Goal: Information Seeking & Learning: Learn about a topic

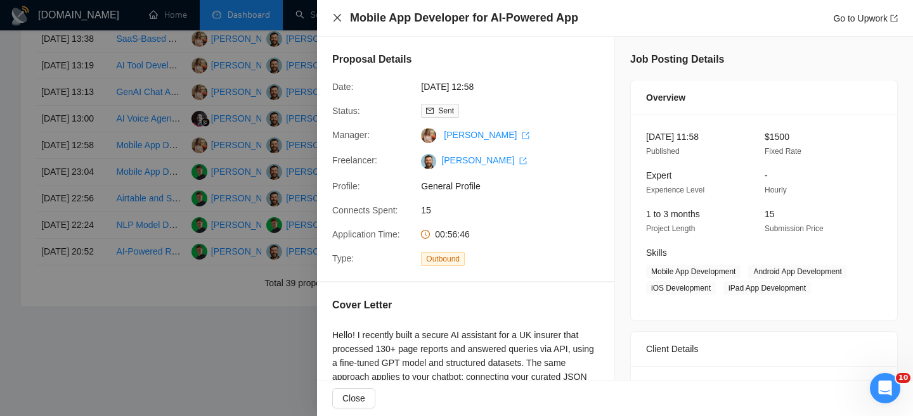
scroll to position [93, 0]
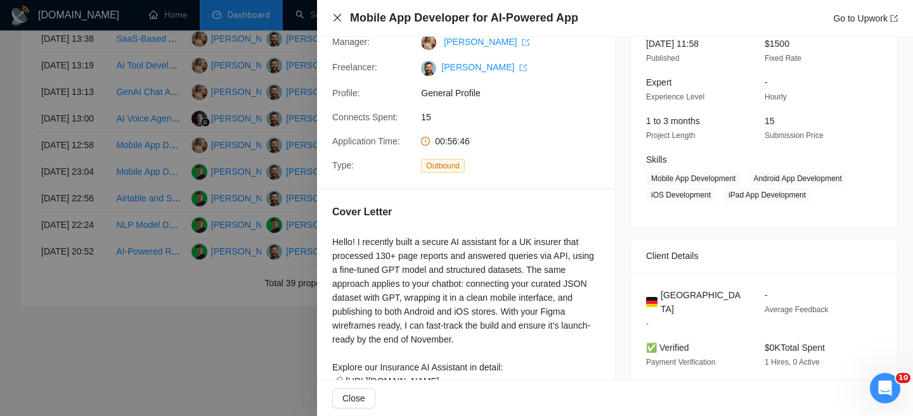
click at [334, 18] on icon "close" at bounding box center [337, 18] width 10 height 10
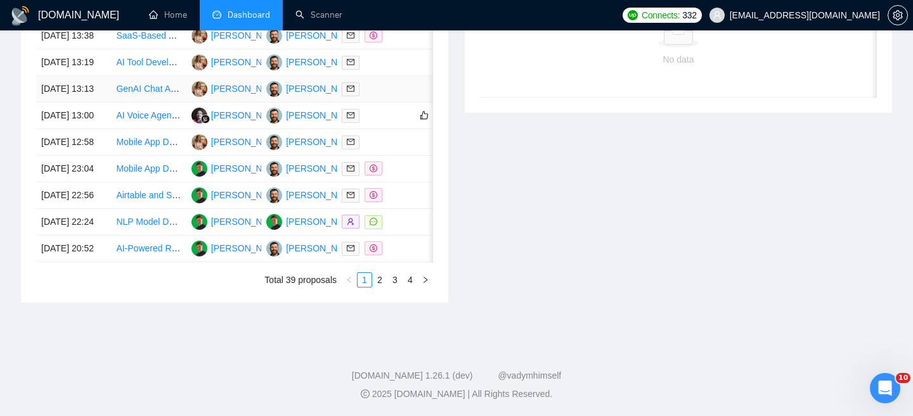
scroll to position [618, 0]
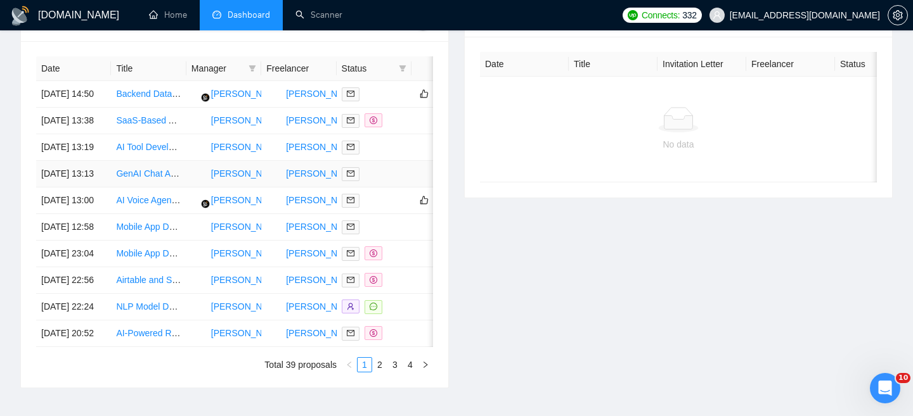
scroll to position [518, 0]
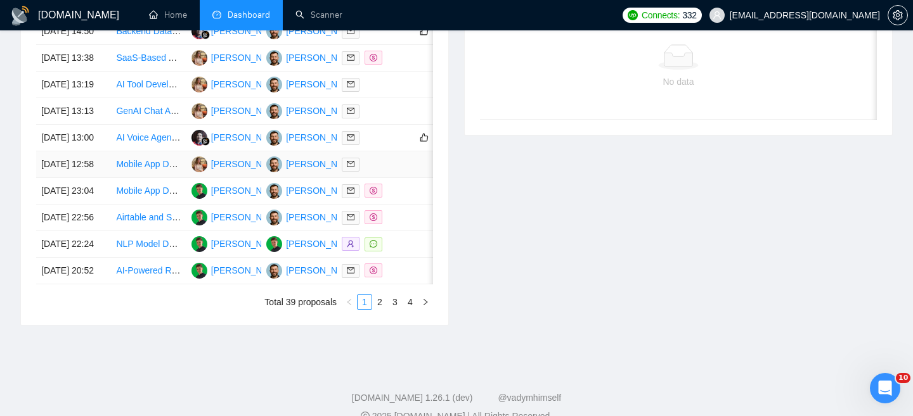
scroll to position [598, 0]
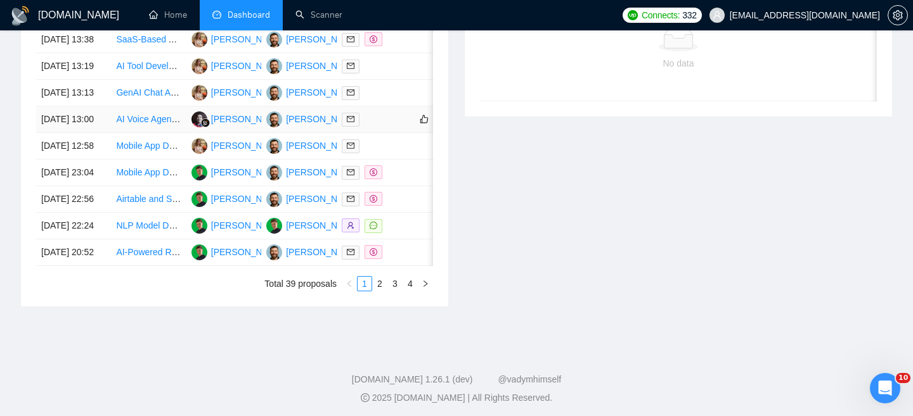
click at [98, 133] on td "[DATE] 13:00" at bounding box center [73, 119] width 75 height 27
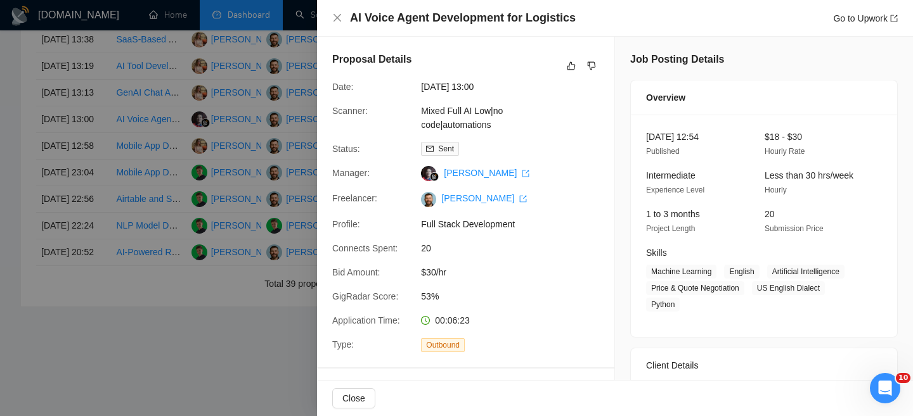
click at [418, 25] on h4 "AI Voice Agent Development for Logistics" at bounding box center [463, 18] width 226 height 16
click at [410, 20] on h4 "AI Voice Agent Development for Logistics" at bounding box center [463, 18] width 226 height 16
copy h4 "AI Voice Agent Development for Logistics"
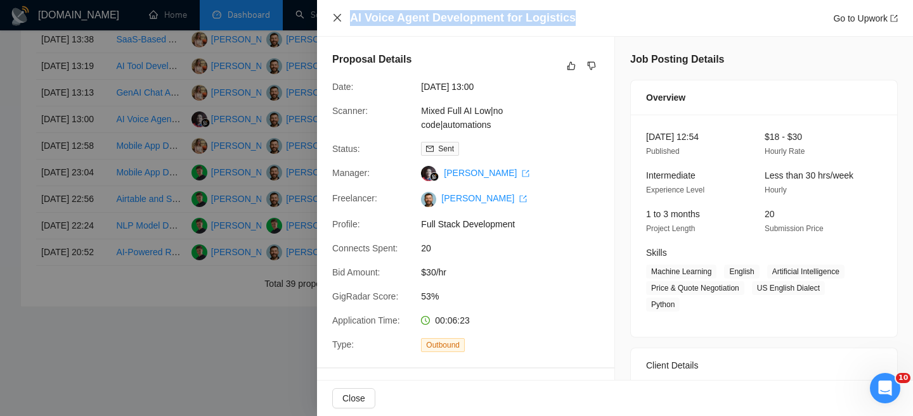
click at [337, 16] on icon "close" at bounding box center [337, 18] width 10 height 10
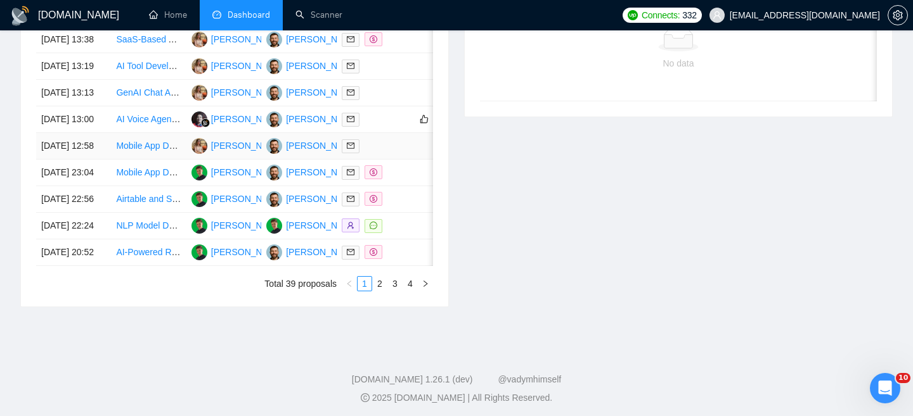
click at [92, 160] on td "[DATE] 12:58" at bounding box center [73, 146] width 75 height 27
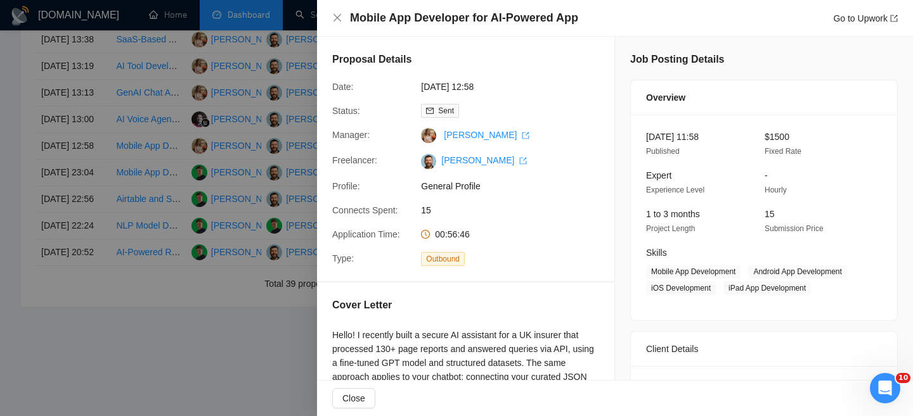
click at [342, 16] on div "Mobile App Developer for AI-Powered App Go to Upwork" at bounding box center [614, 18] width 565 height 16
click at [334, 16] on icon "close" at bounding box center [337, 18] width 8 height 8
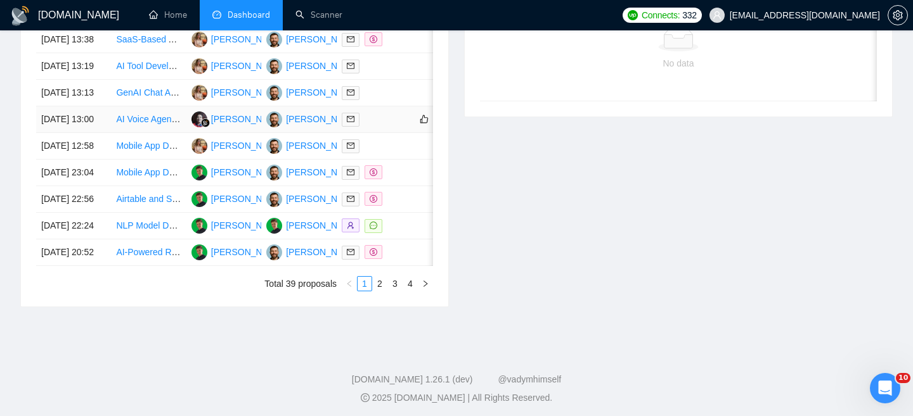
click at [99, 133] on td "[DATE] 13:00" at bounding box center [73, 119] width 75 height 27
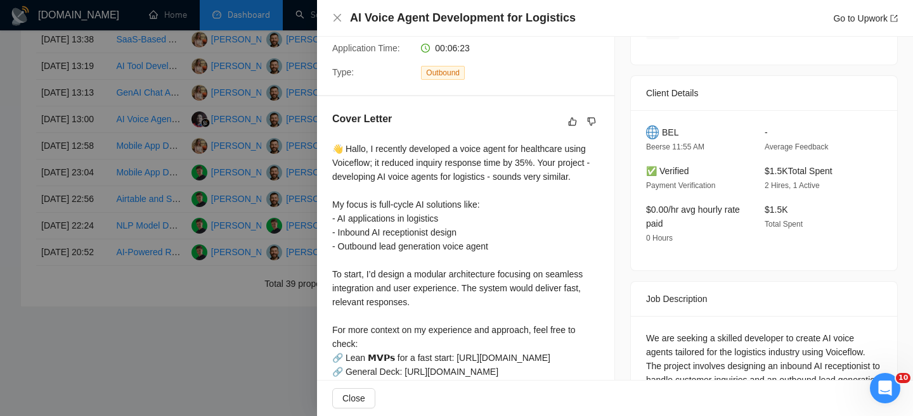
scroll to position [288, 0]
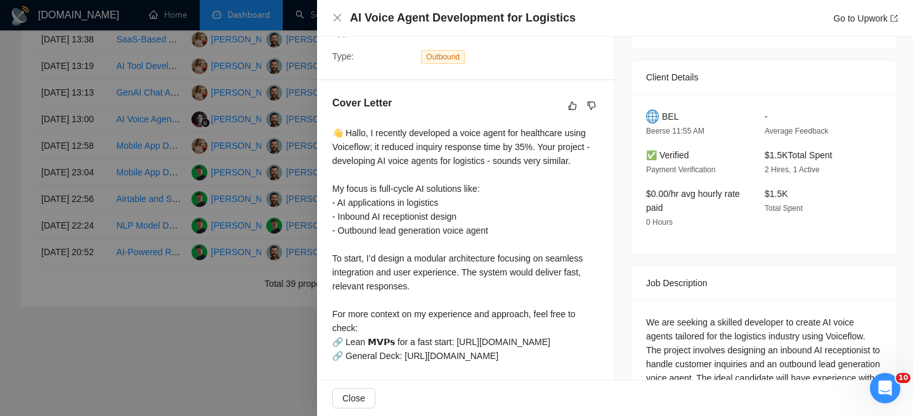
click at [668, 120] on span "BEL" at bounding box center [670, 117] width 16 height 14
copy span "BEL"
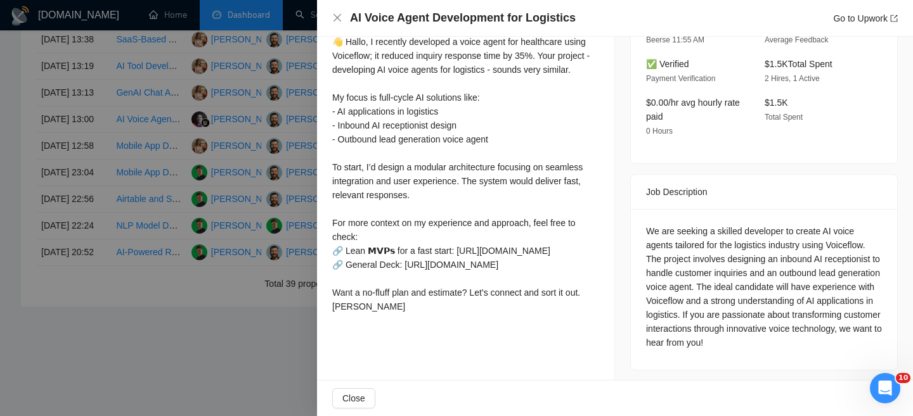
scroll to position [371, 0]
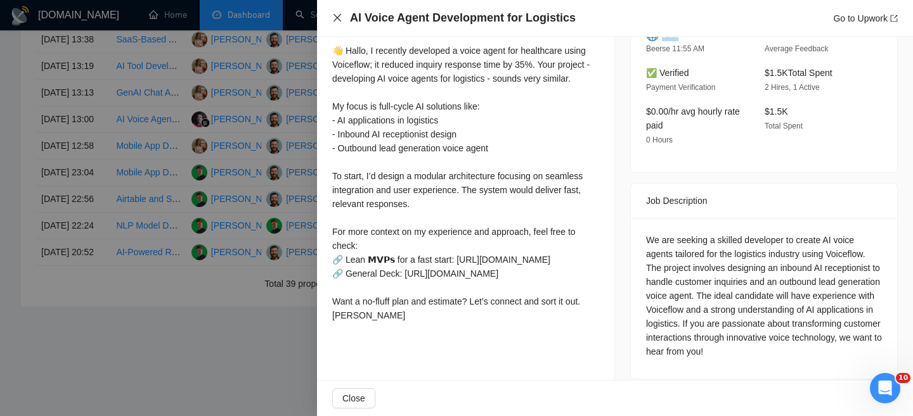
click at [337, 16] on icon "close" at bounding box center [337, 18] width 10 height 10
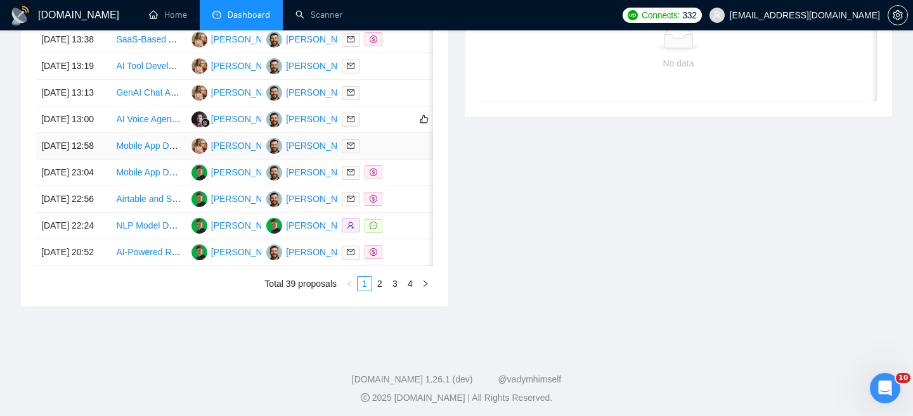
scroll to position [596, 0]
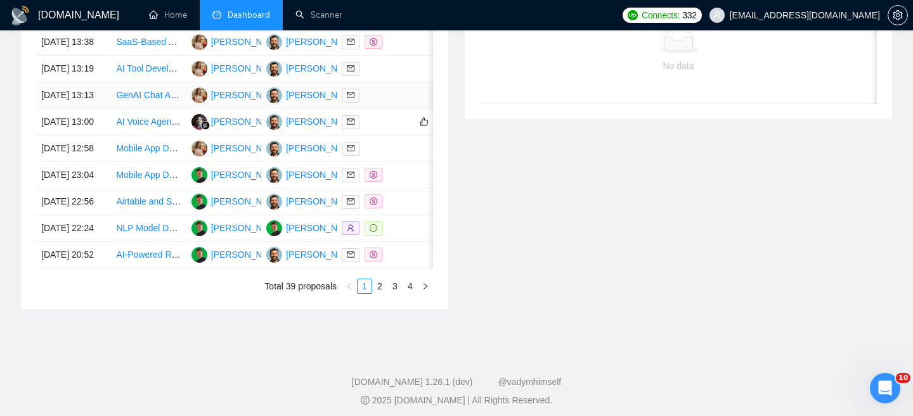
click at [104, 109] on td "[DATE] 13:13" at bounding box center [73, 95] width 75 height 27
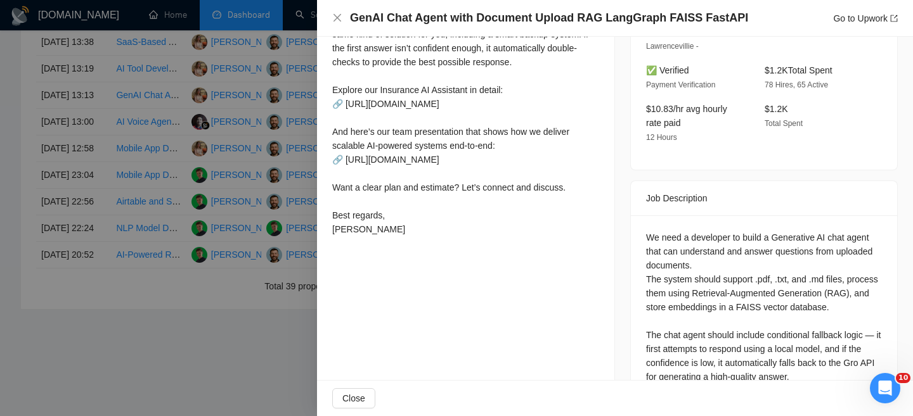
click at [397, 19] on h4 "GenAI Chat Agent with Document Upload RAG LangGraph FAISS FastAPI" at bounding box center [549, 18] width 398 height 16
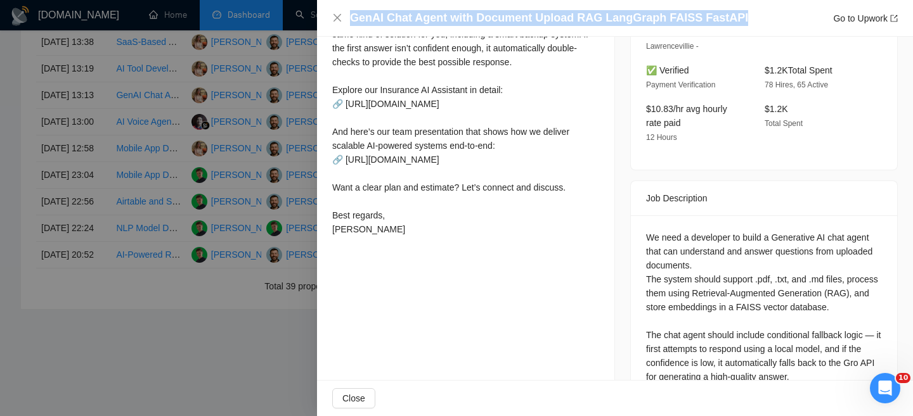
click at [397, 19] on h4 "GenAI Chat Agent with Document Upload RAG LangGraph FAISS FastAPI" at bounding box center [549, 18] width 398 height 16
copy h4 "GenAI Chat Agent with Document Upload RAG LangGraph FAISS FastAPI"
click at [337, 16] on icon "close" at bounding box center [337, 18] width 10 height 10
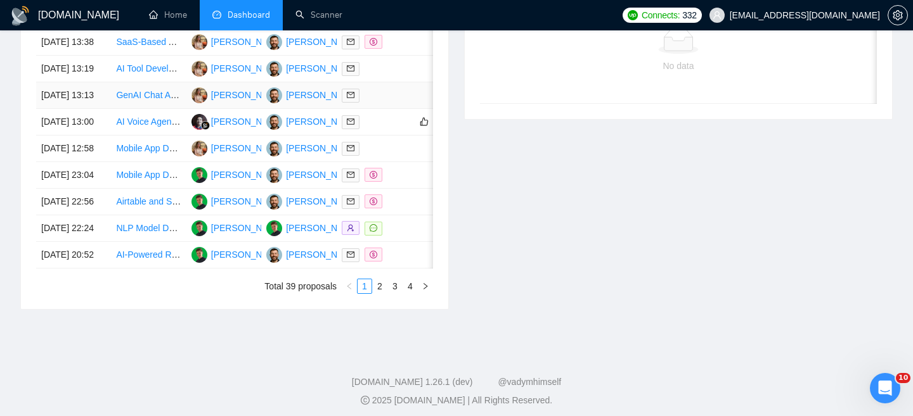
click at [102, 109] on td "[DATE] 13:13" at bounding box center [73, 95] width 75 height 27
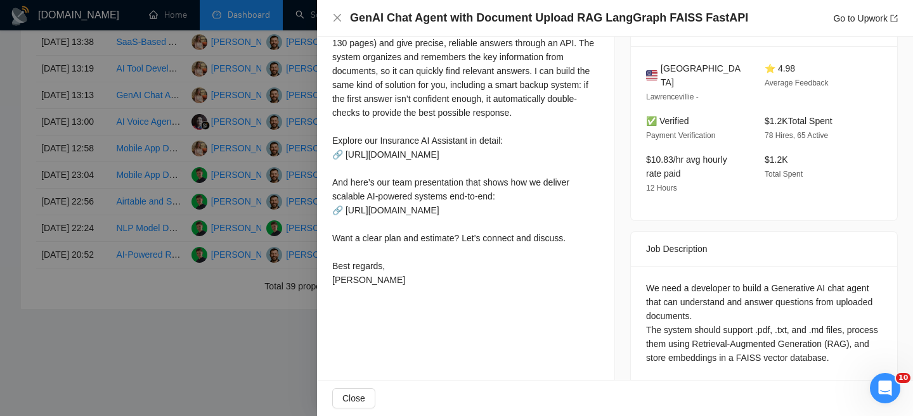
scroll to position [319, 0]
click at [677, 77] on div "United States Lawrencevillie -" at bounding box center [695, 84] width 108 height 42
click at [677, 72] on span "United States" at bounding box center [702, 77] width 84 height 28
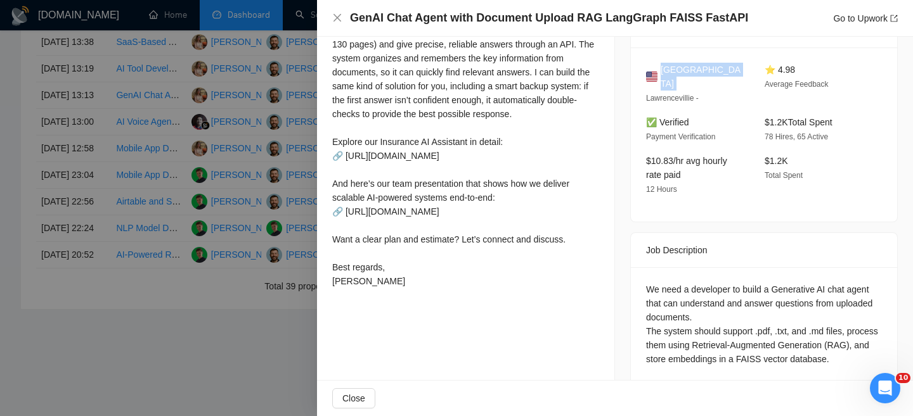
copy span "United States"
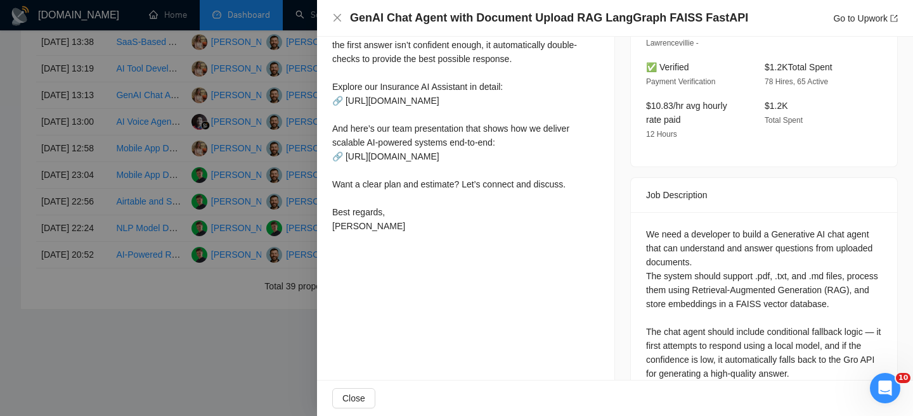
scroll to position [375, 0]
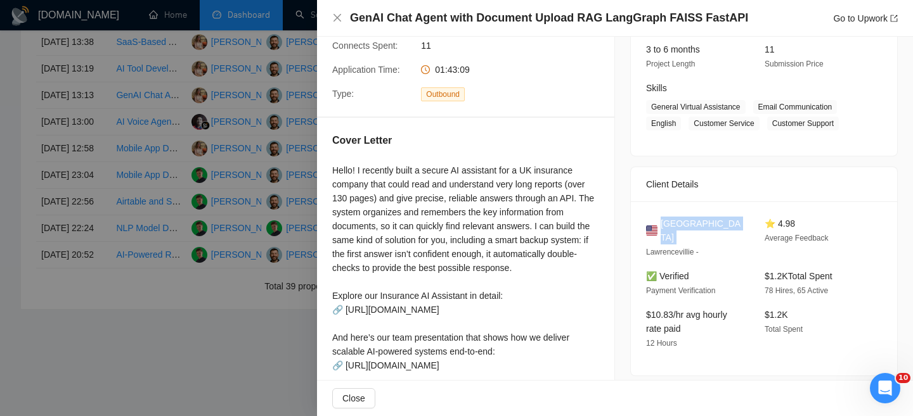
copy span "United States"
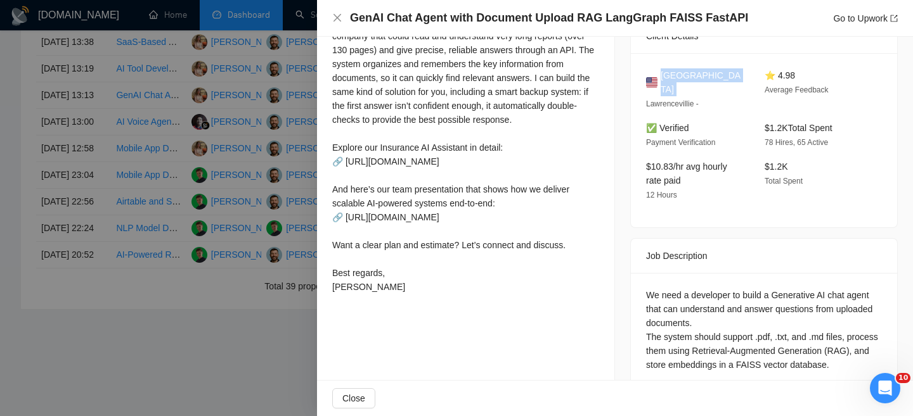
scroll to position [548, 0]
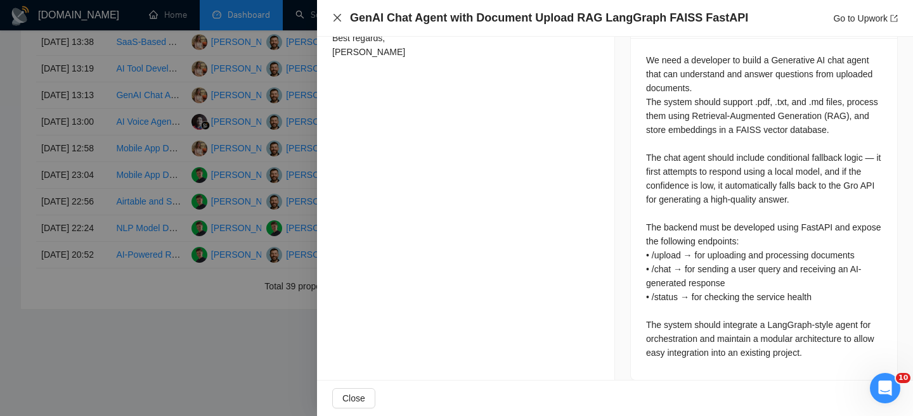
click at [337, 19] on icon "close" at bounding box center [337, 18] width 10 height 10
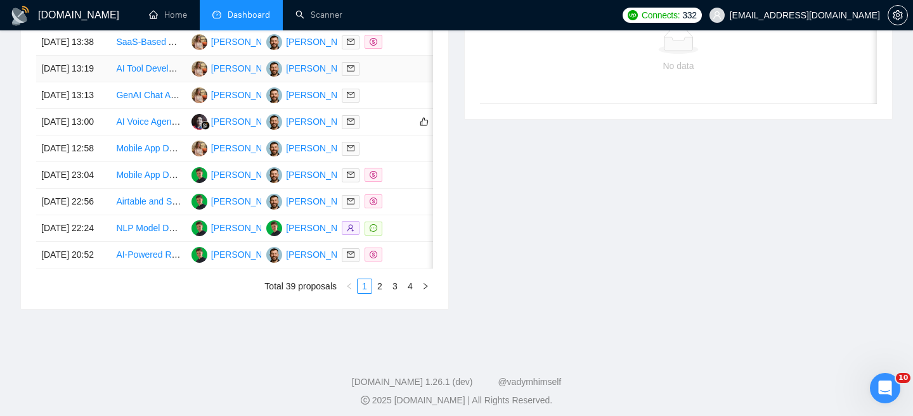
click at [105, 82] on td "[DATE] 13:19" at bounding box center [73, 69] width 75 height 27
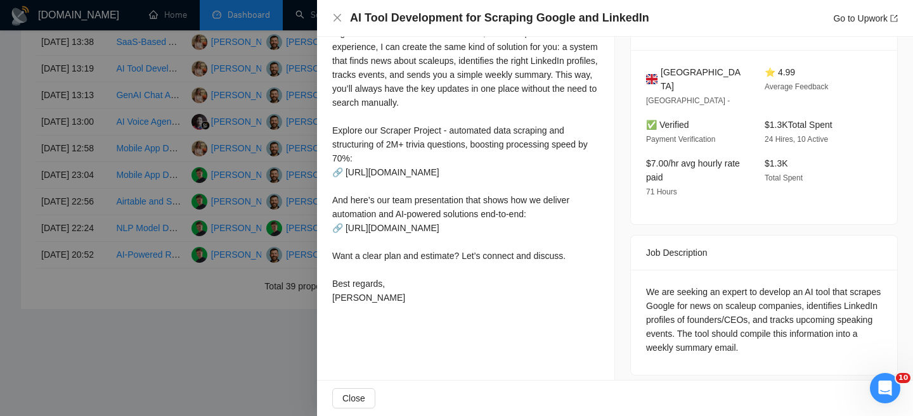
click at [434, 17] on h4 "AI Tool Development for Scraping Google and LinkedIn" at bounding box center [499, 18] width 299 height 16
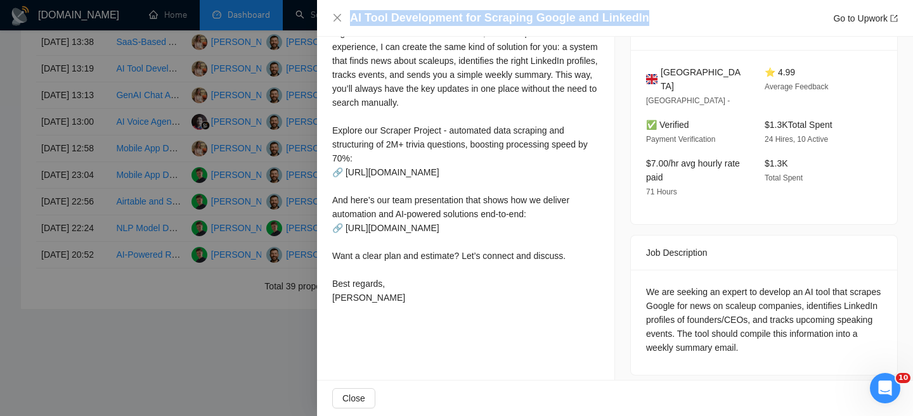
click at [434, 17] on h4 "AI Tool Development for Scraping Google and LinkedIn" at bounding box center [499, 18] width 299 height 16
copy h4 "AI Tool Development for Scraping Google and LinkedIn"
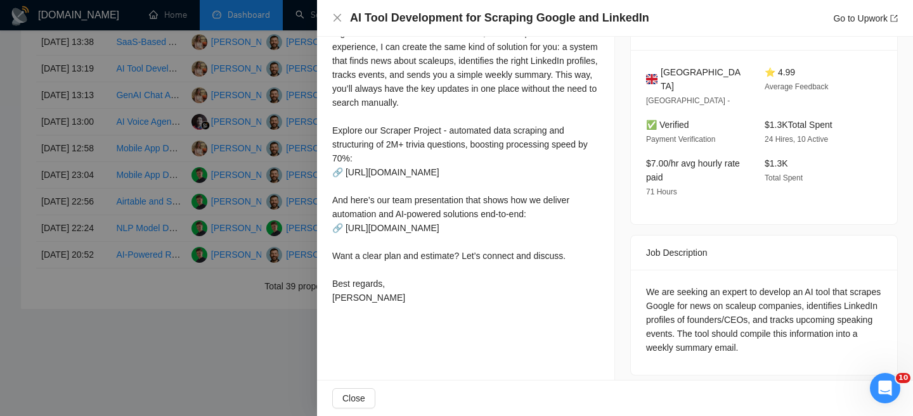
click at [332, 24] on div "AI Tool Development for Scraping Google and LinkedIn Go to Upwork" at bounding box center [614, 18] width 565 height 16
click at [335, 20] on icon "close" at bounding box center [337, 18] width 10 height 10
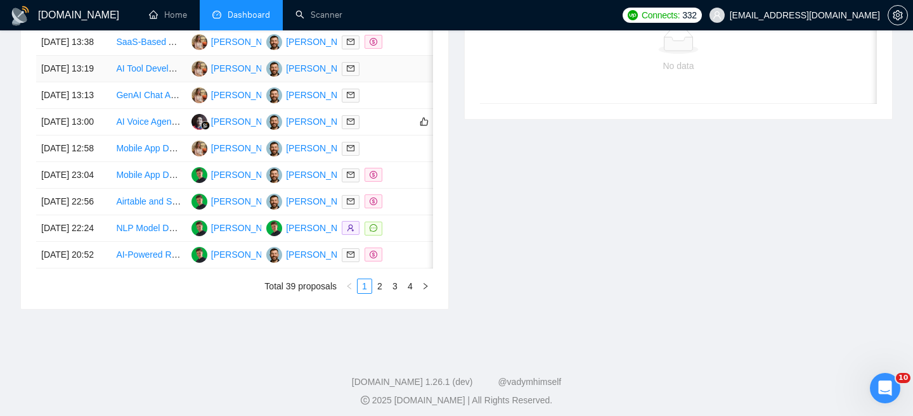
click at [99, 82] on td "[DATE] 13:19" at bounding box center [73, 69] width 75 height 27
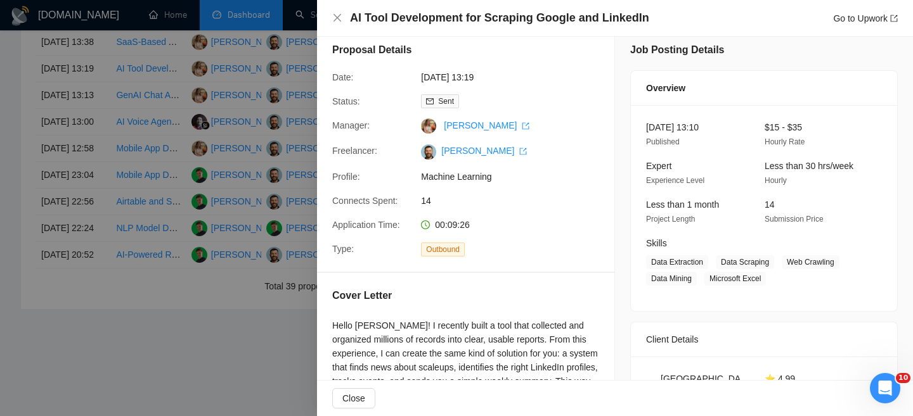
scroll to position [0, 0]
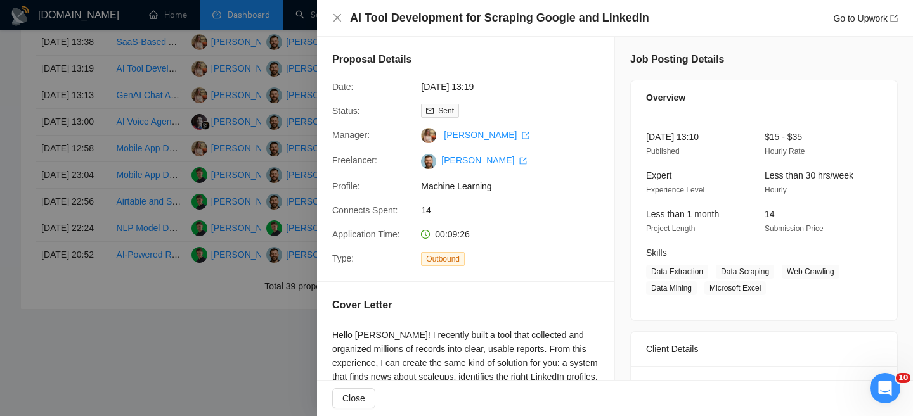
click at [335, 10] on div "AI Tool Development for Scraping Google and LinkedIn Go to Upwork" at bounding box center [614, 18] width 565 height 16
click at [335, 14] on icon "close" at bounding box center [337, 18] width 10 height 10
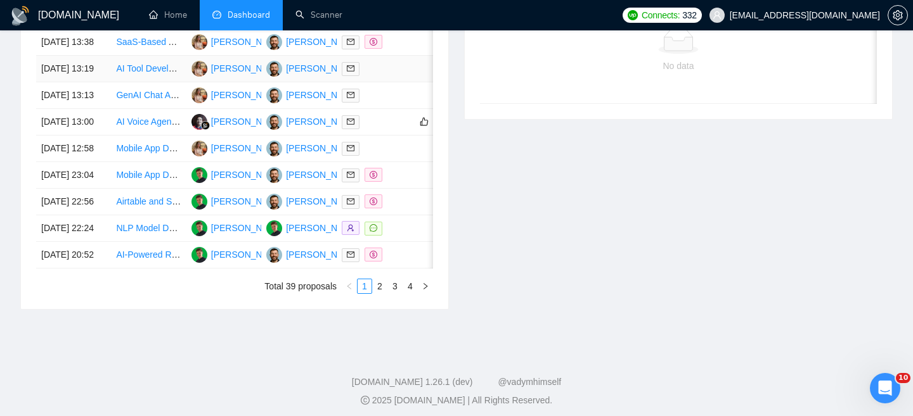
click at [155, 74] on link "AI Tool Development for Scraping Google and LinkedIn" at bounding box center [224, 68] width 216 height 10
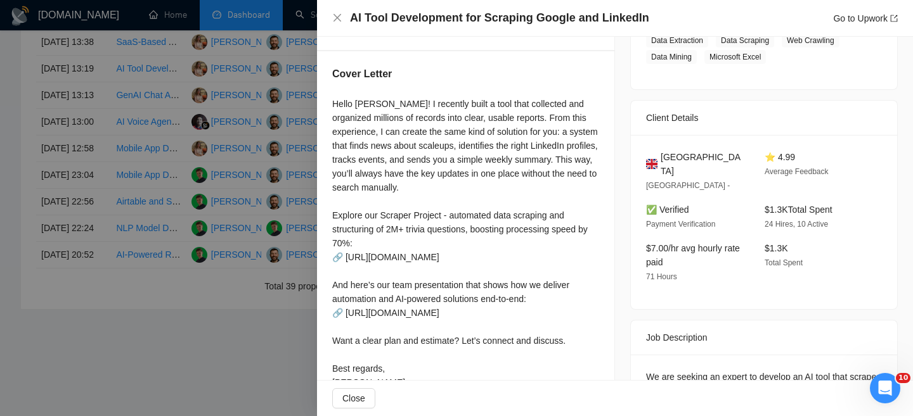
scroll to position [277, 0]
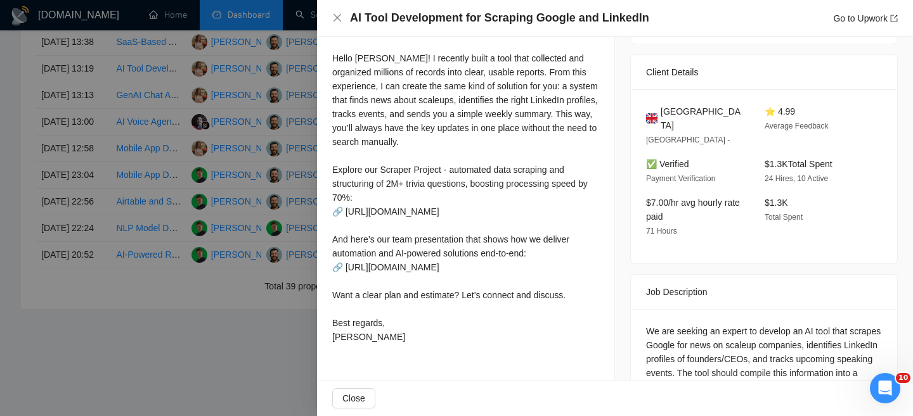
click at [711, 112] on span "United Kingdom" at bounding box center [702, 119] width 84 height 28
copy span "United Kingdom"
click at [337, 18] on icon "close" at bounding box center [337, 18] width 8 height 8
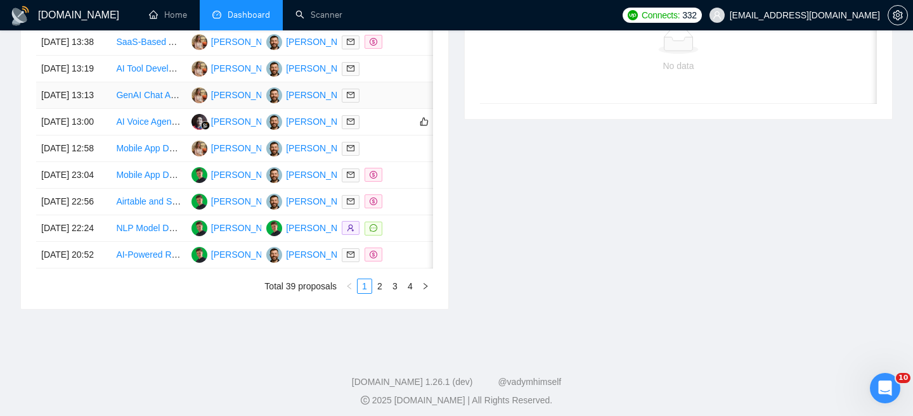
click at [106, 109] on td "[DATE] 13:13" at bounding box center [73, 95] width 75 height 27
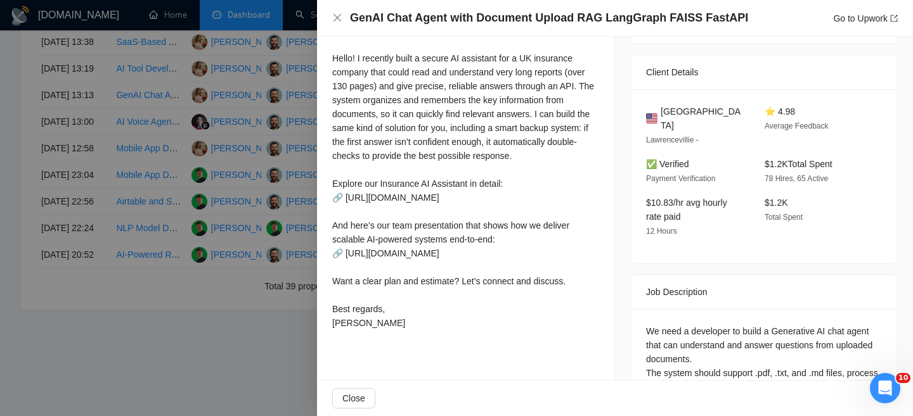
click at [424, 16] on h4 "GenAI Chat Agent with Document Upload RAG LangGraph FAISS FastAPI" at bounding box center [549, 18] width 398 height 16
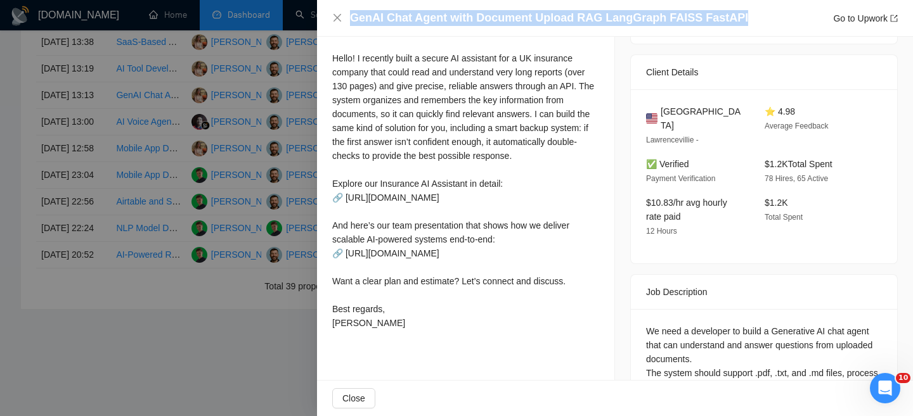
click at [424, 16] on h4 "GenAI Chat Agent with Document Upload RAG LangGraph FAISS FastAPI" at bounding box center [549, 18] width 398 height 16
copy h4 "GenAI Chat Agent with Document Upload RAG LangGraph FAISS FastAPI"
click at [334, 22] on icon "close" at bounding box center [337, 18] width 10 height 10
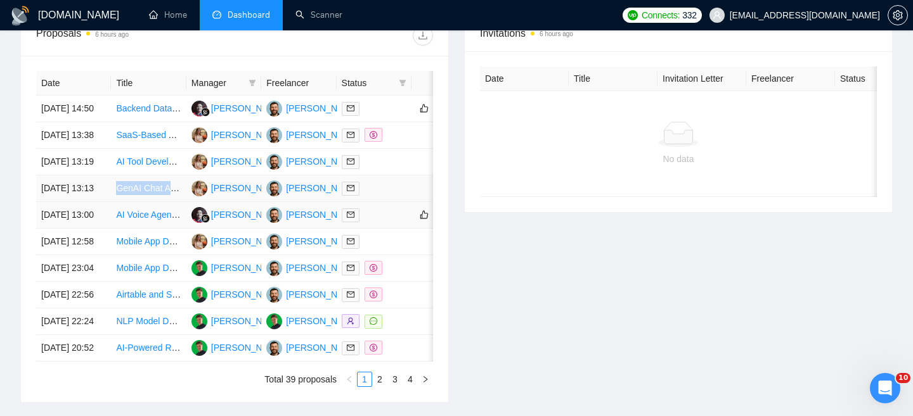
scroll to position [484, 0]
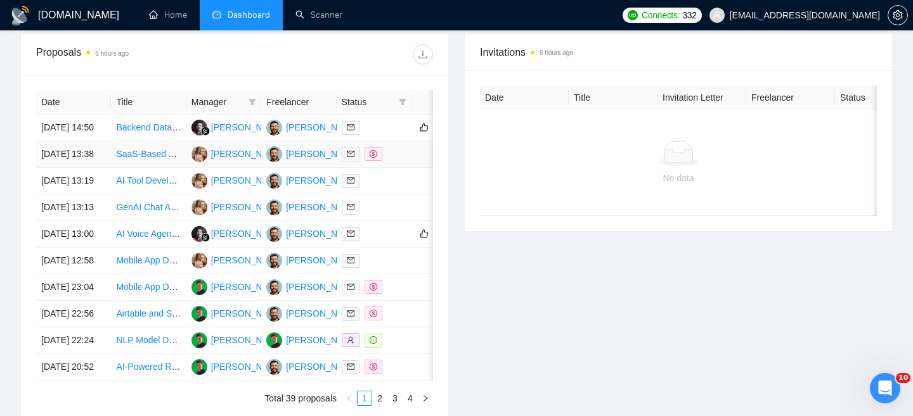
click at [105, 168] on td "[DATE] 13:38" at bounding box center [73, 154] width 75 height 27
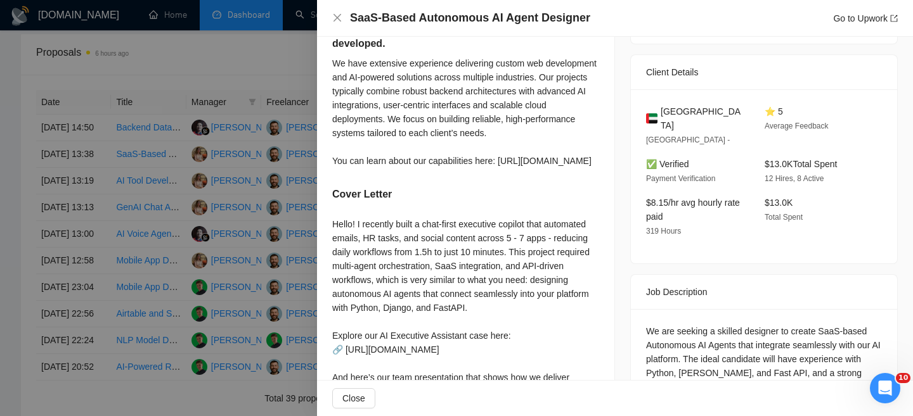
click at [385, 13] on h4 "SaaS-Based Autonomous AI Agent Designer" at bounding box center [470, 18] width 240 height 16
copy h4 "SaaS-Based Autonomous AI Agent Designer"
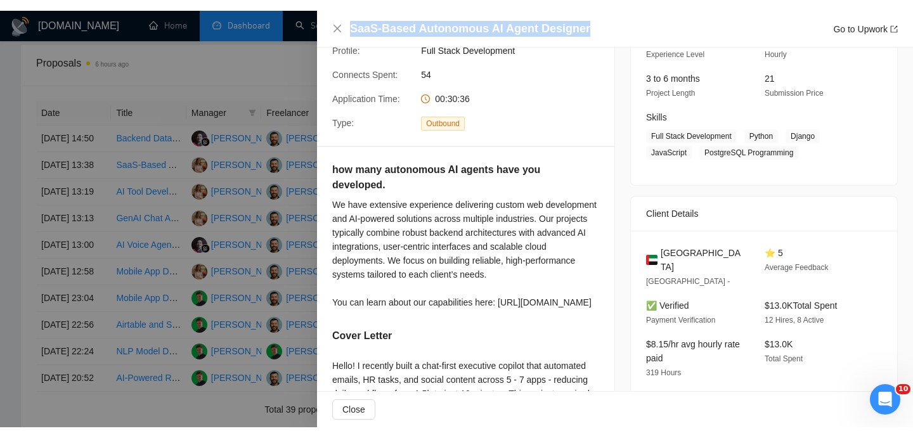
scroll to position [162, 0]
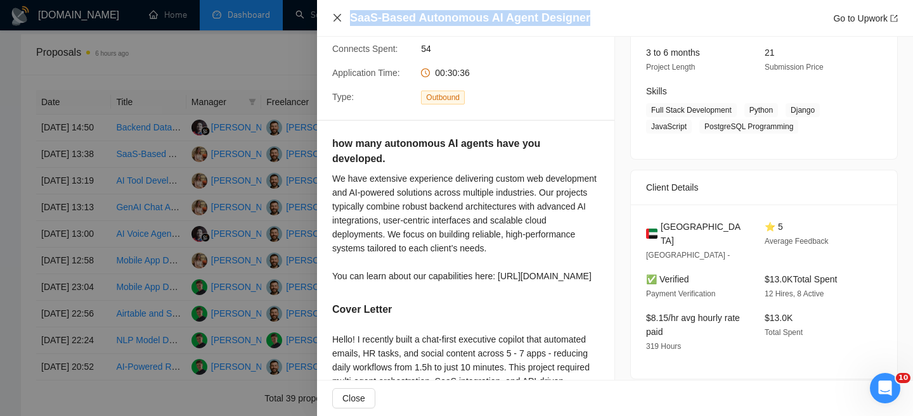
click at [340, 13] on icon "close" at bounding box center [337, 18] width 10 height 10
